Goal: Transaction & Acquisition: Purchase product/service

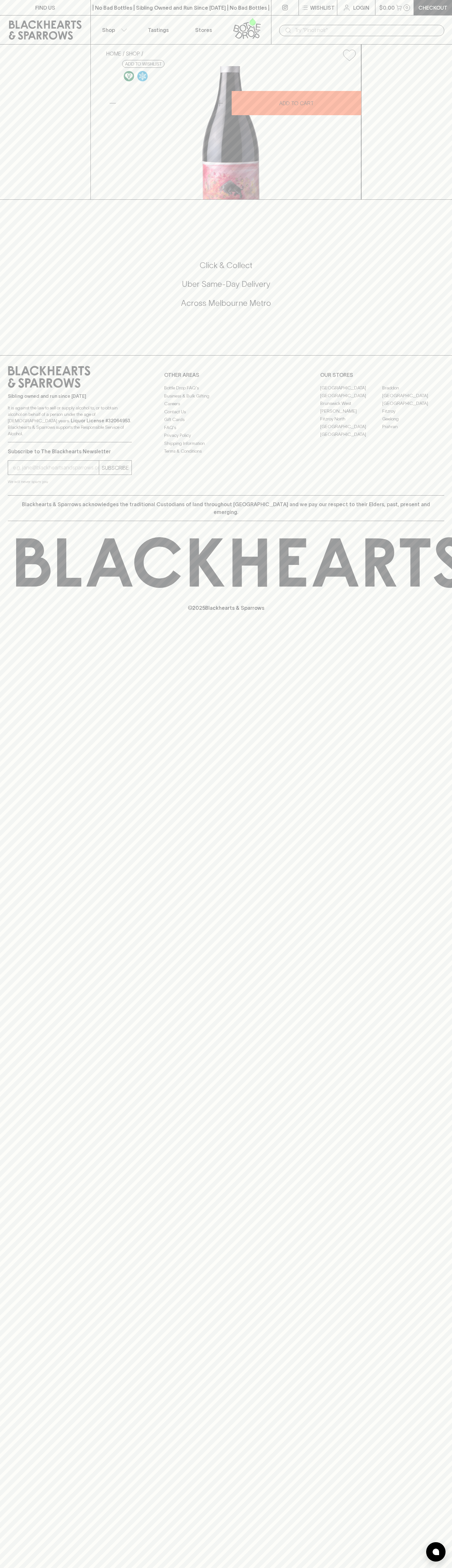
click at [373, 31] on input "text" at bounding box center [366, 30] width 144 height 10
click at [447, 355] on div "FIND US | No Bad Bottles | Sibling Owned and Run Since [DATE] | No Bad Bottles …" at bounding box center [226, 784] width 452 height 1568
click at [213, 1567] on html "FIND US | No Bad Bottles | Sibling Owned and Run Since [DATE] | No Bad Bottles …" at bounding box center [226, 784] width 452 height 1568
click at [30, 1097] on div "FIND US | No Bad Bottles | Sibling Owned and Run Since [DATE] | No Bad Bottles …" at bounding box center [226, 784] width 452 height 1568
